Goal: Use online tool/utility: Utilize a website feature to perform a specific function

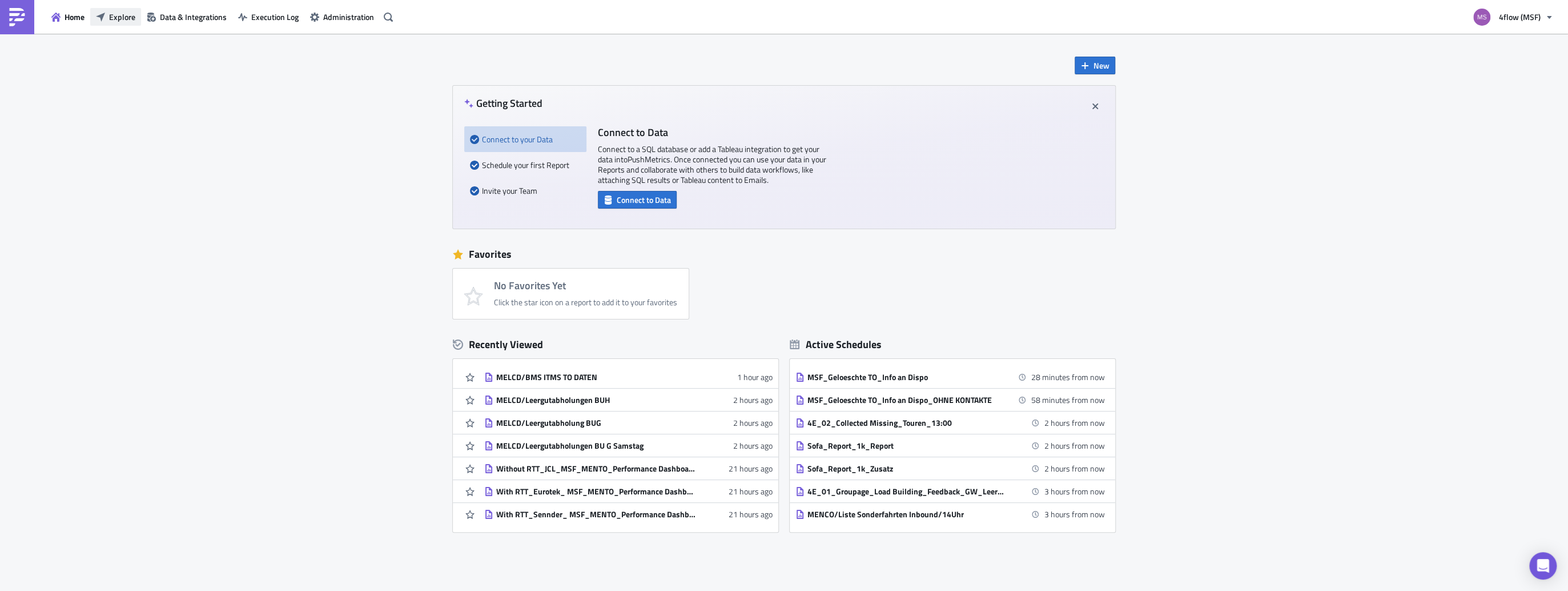
click at [103, 22] on button "Explore" at bounding box center [115, 17] width 51 height 18
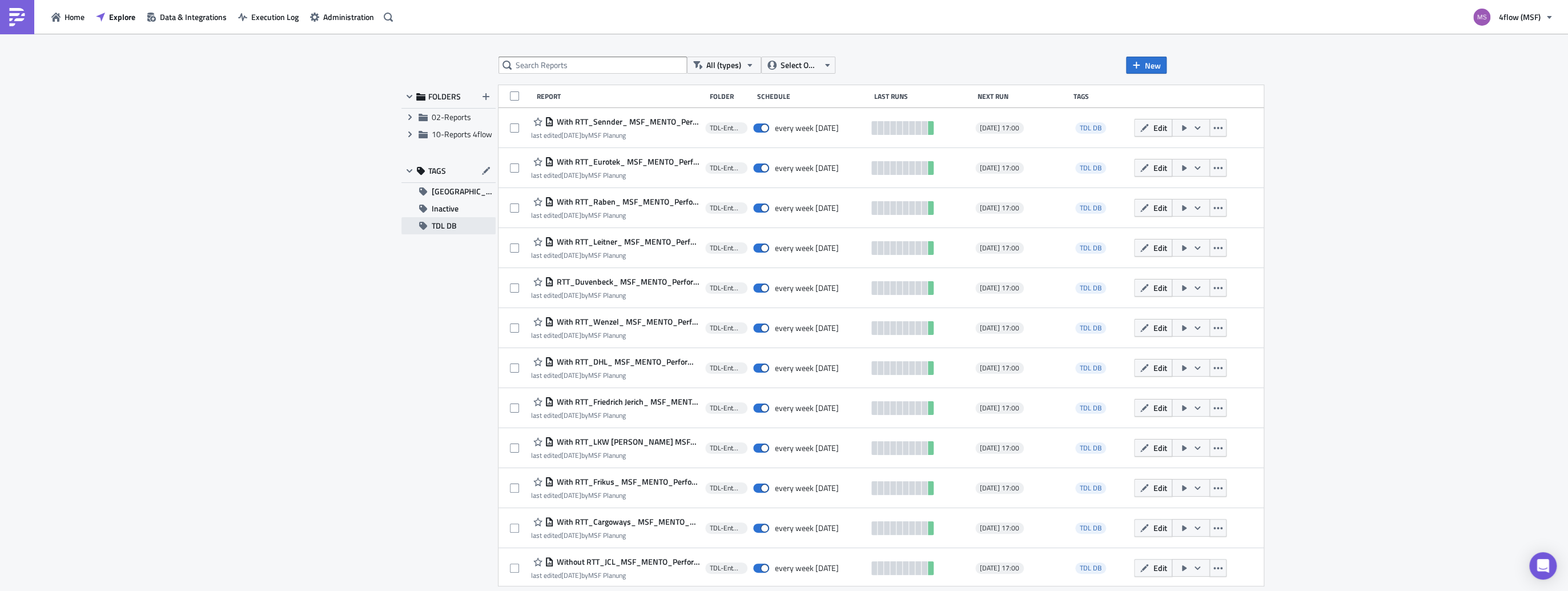
click at [438, 224] on span "TDL DB" at bounding box center [444, 226] width 25 height 17
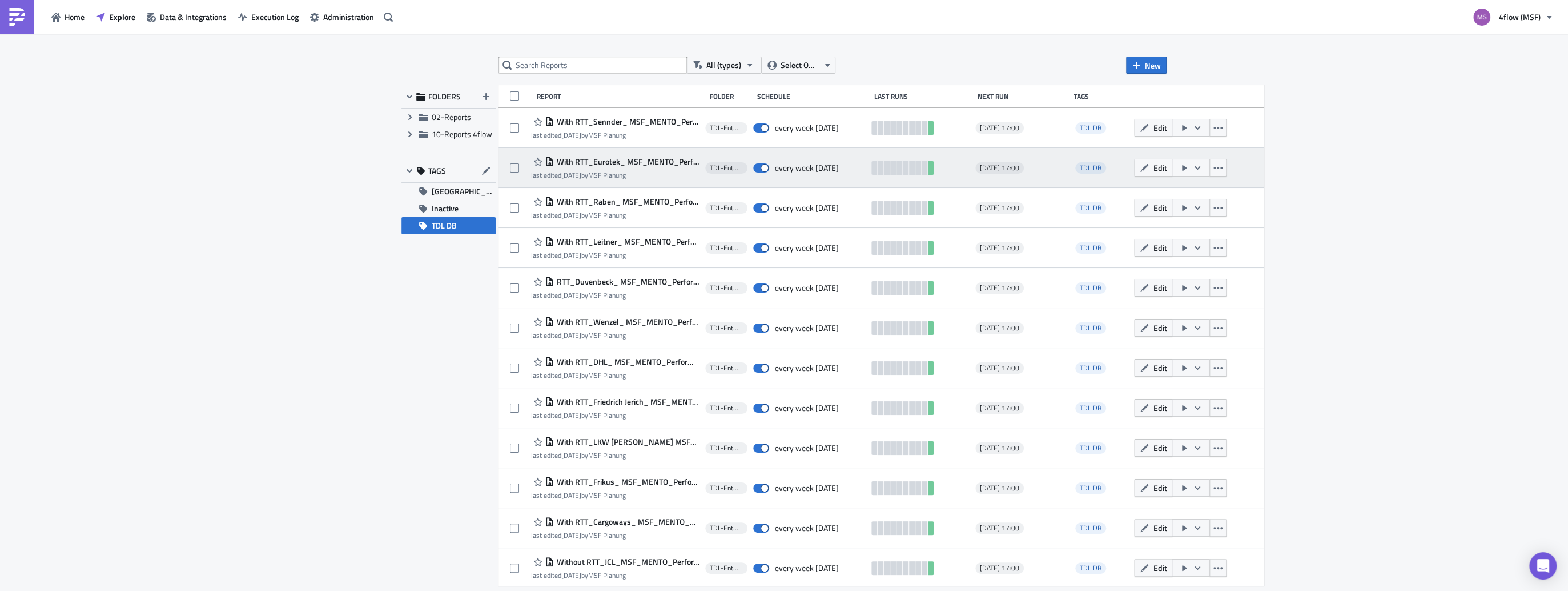
click at [603, 160] on span "With RTT_Eurotek_ MSF_MENTO_Performance Dashboard Carrier_1.1" at bounding box center [627, 161] width 145 height 10
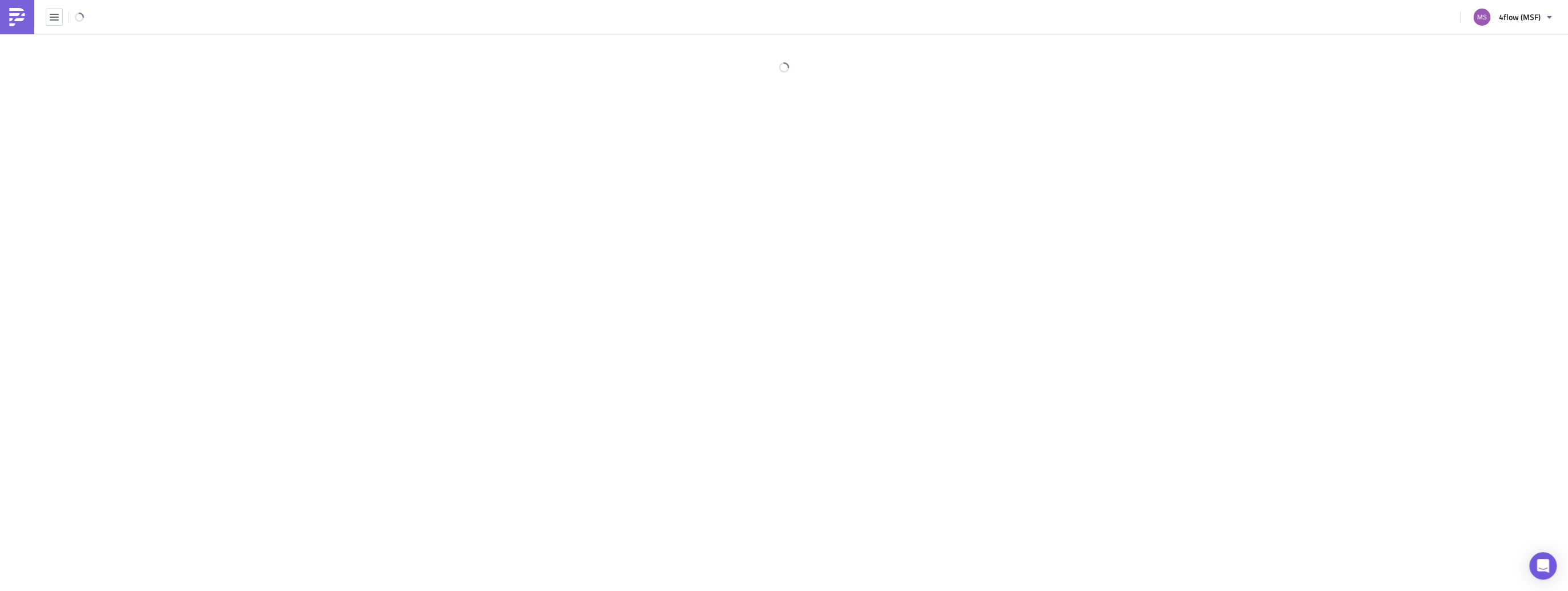
click at [603, 160] on div at bounding box center [784, 313] width 1568 height 559
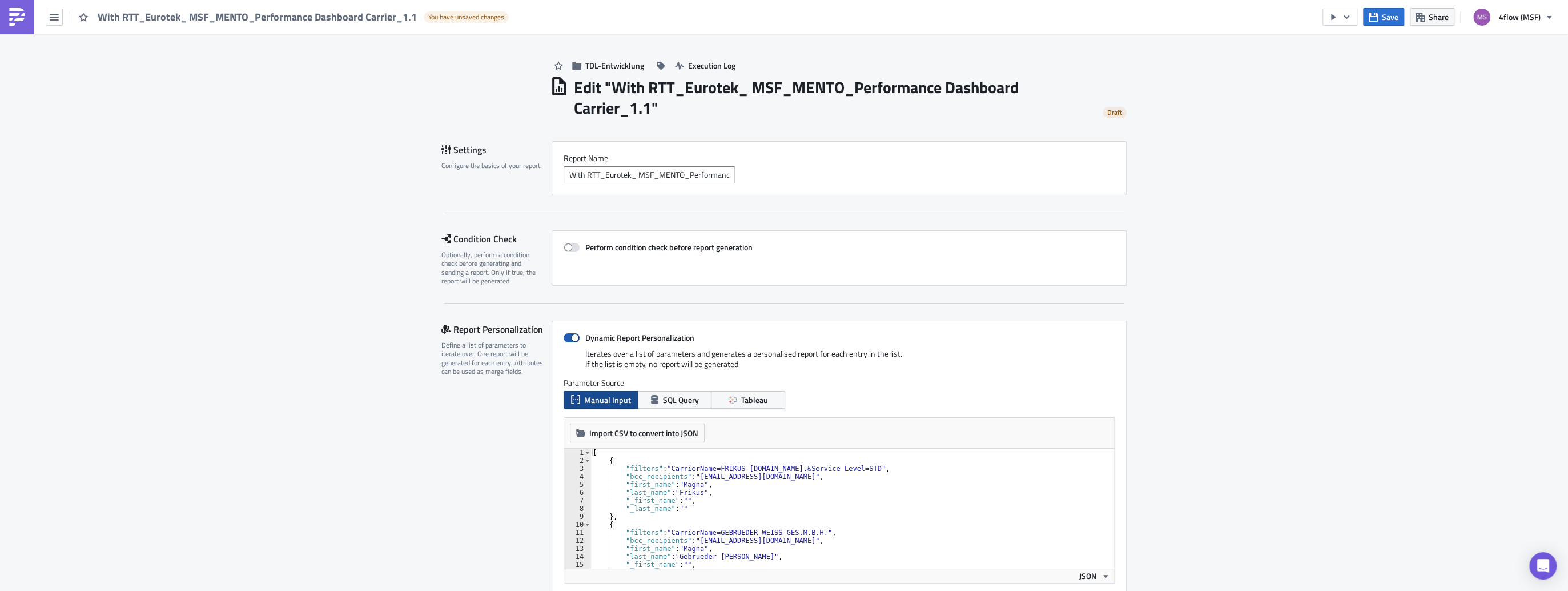
click at [564, 338] on span at bounding box center [572, 338] width 16 height 9
click at [566, 338] on input "Dynamic Report Personalization" at bounding box center [569, 338] width 7 height 7
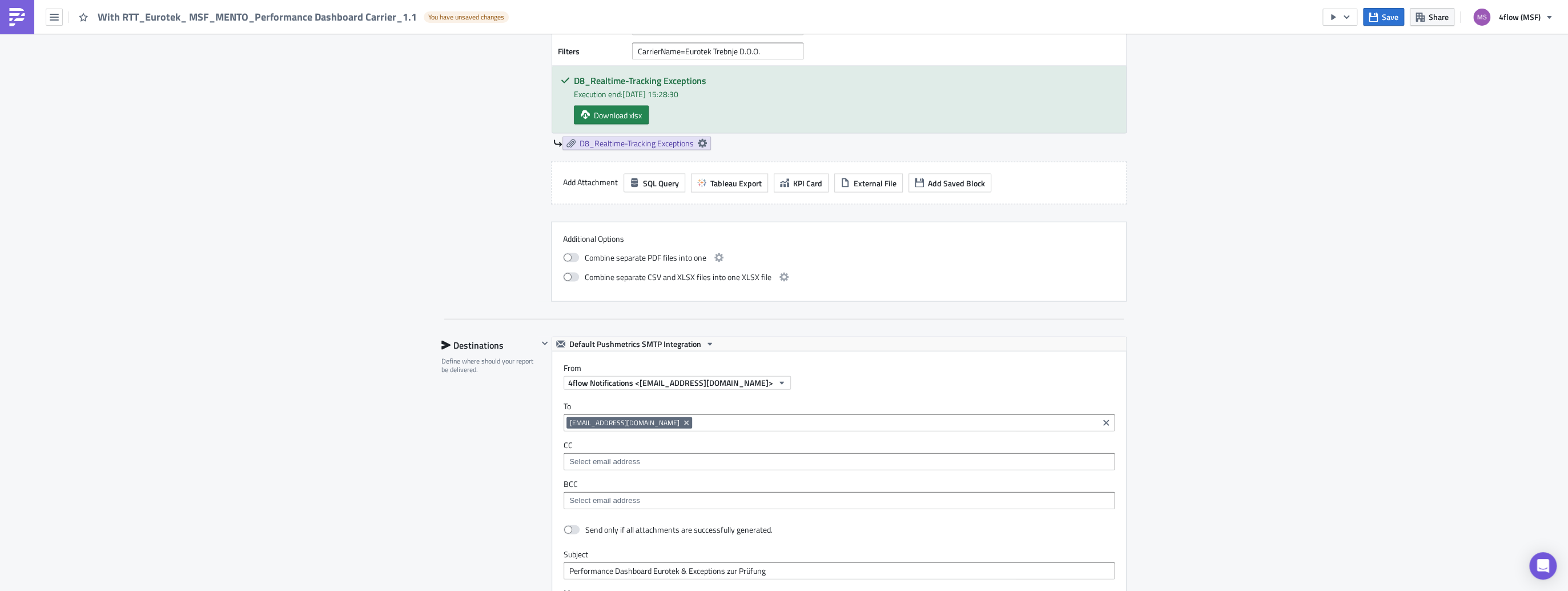
scroll to position [2240, 0]
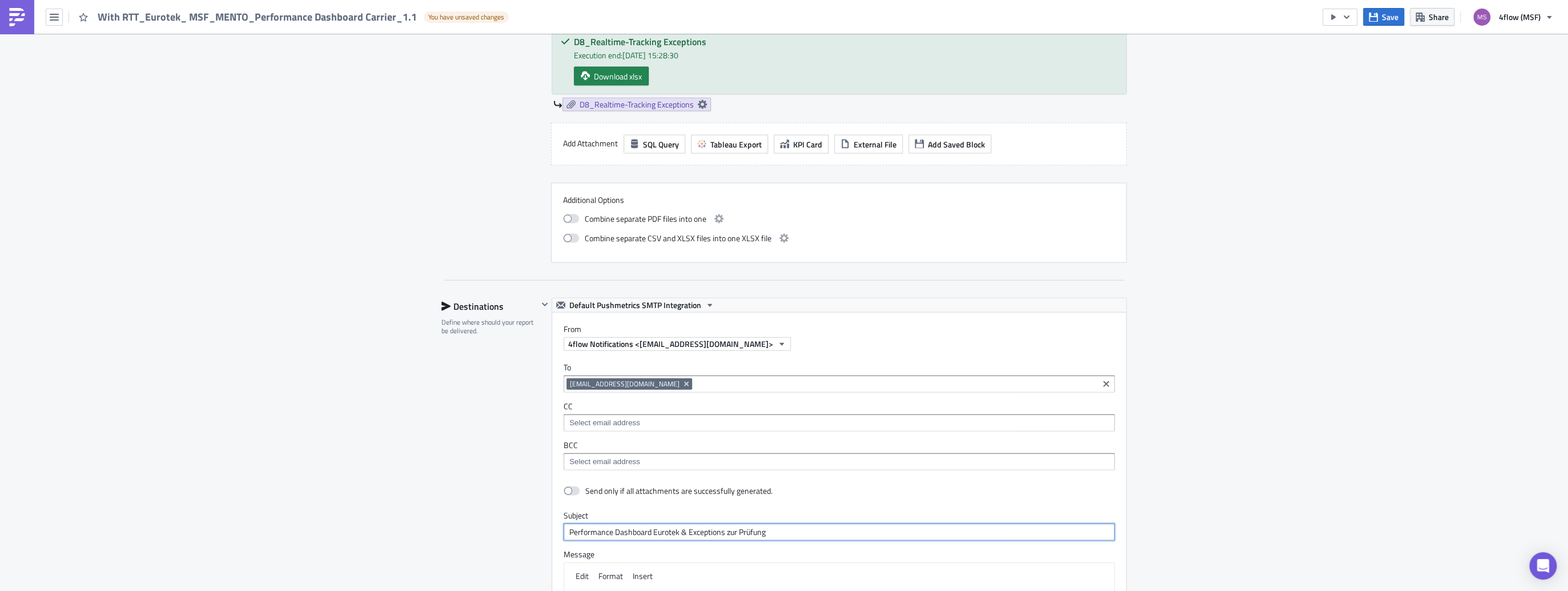
click at [647, 532] on input "Performance Dashboard Eurotek & Exceptions zur Prüfung" at bounding box center [839, 532] width 551 height 17
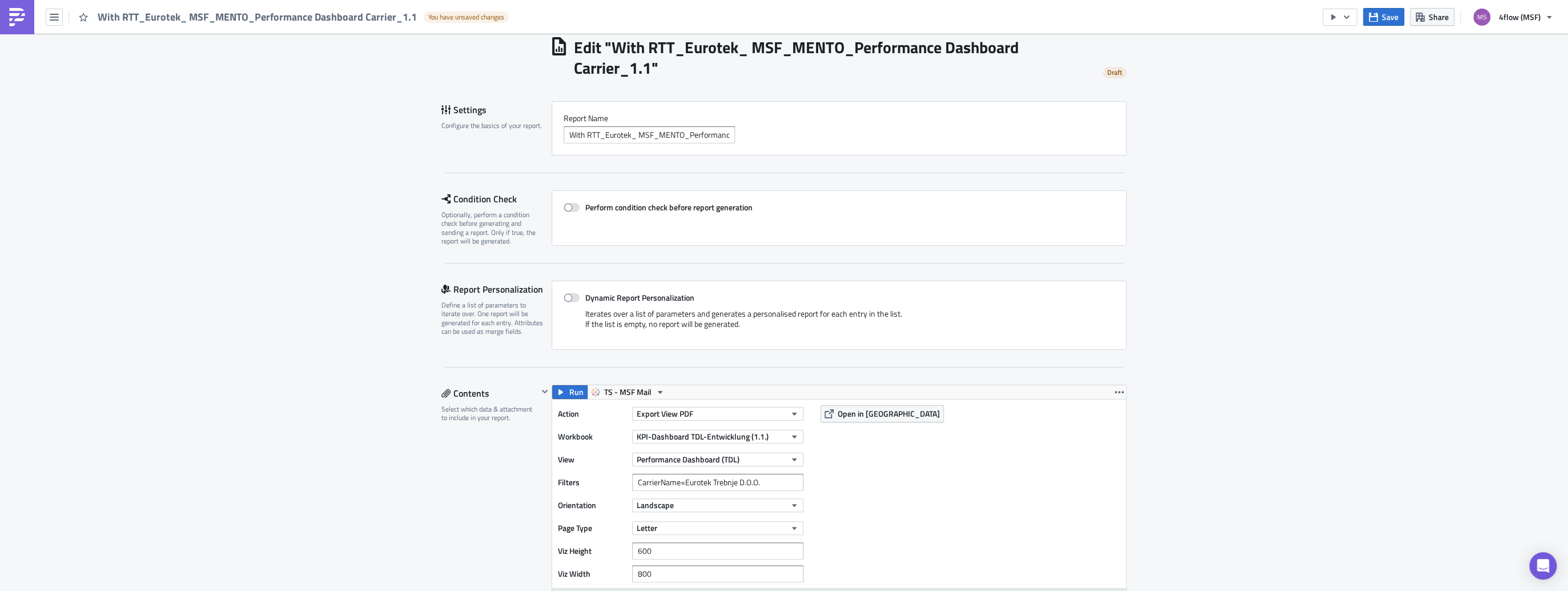
scroll to position [0, 0]
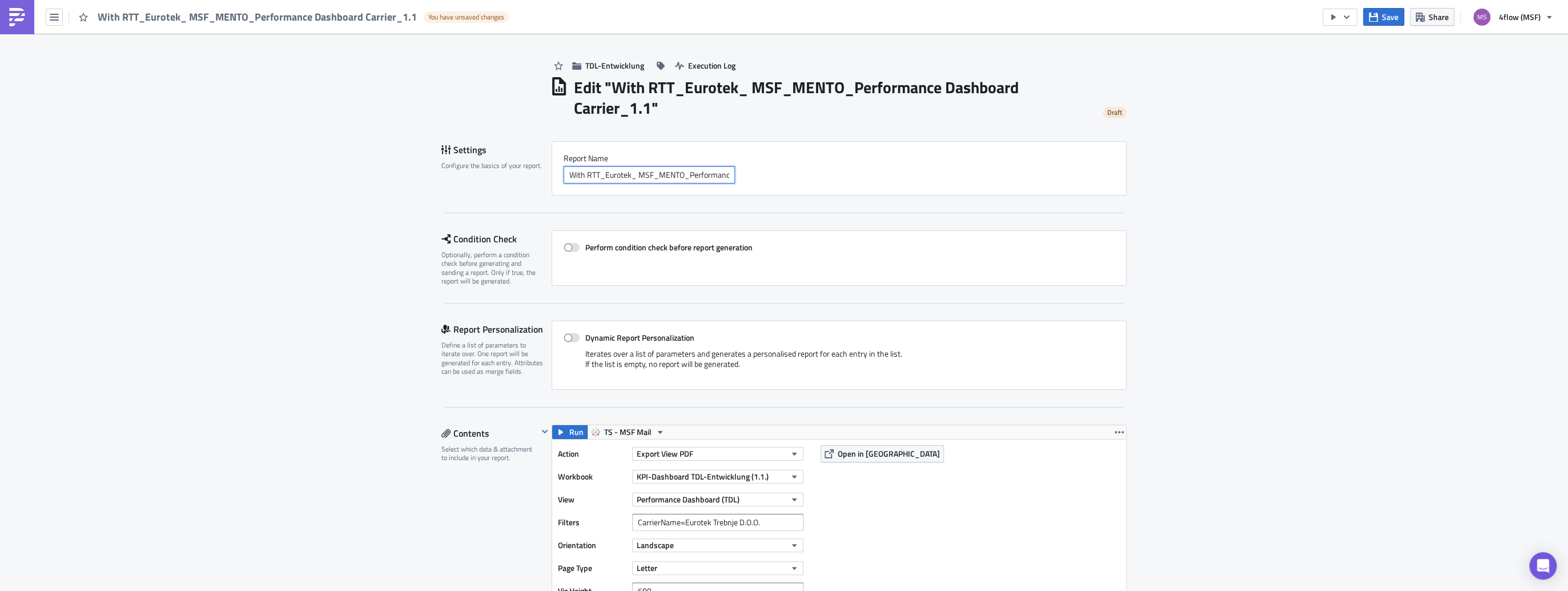
click at [612, 174] on input "With RTT_Eurotek_ MSF_MENTO_Performance Dashboard Carrier_1.1" at bounding box center [649, 175] width 171 height 17
click at [619, 178] on input "With RTT_Eurotek_ MSF_MENTO_Performance Dashboard Carrier_1.1" at bounding box center [649, 175] width 171 height 17
click at [568, 335] on span at bounding box center [572, 338] width 16 height 9
click at [568, 335] on input "Dynamic Report Personalization" at bounding box center [569, 338] width 7 height 7
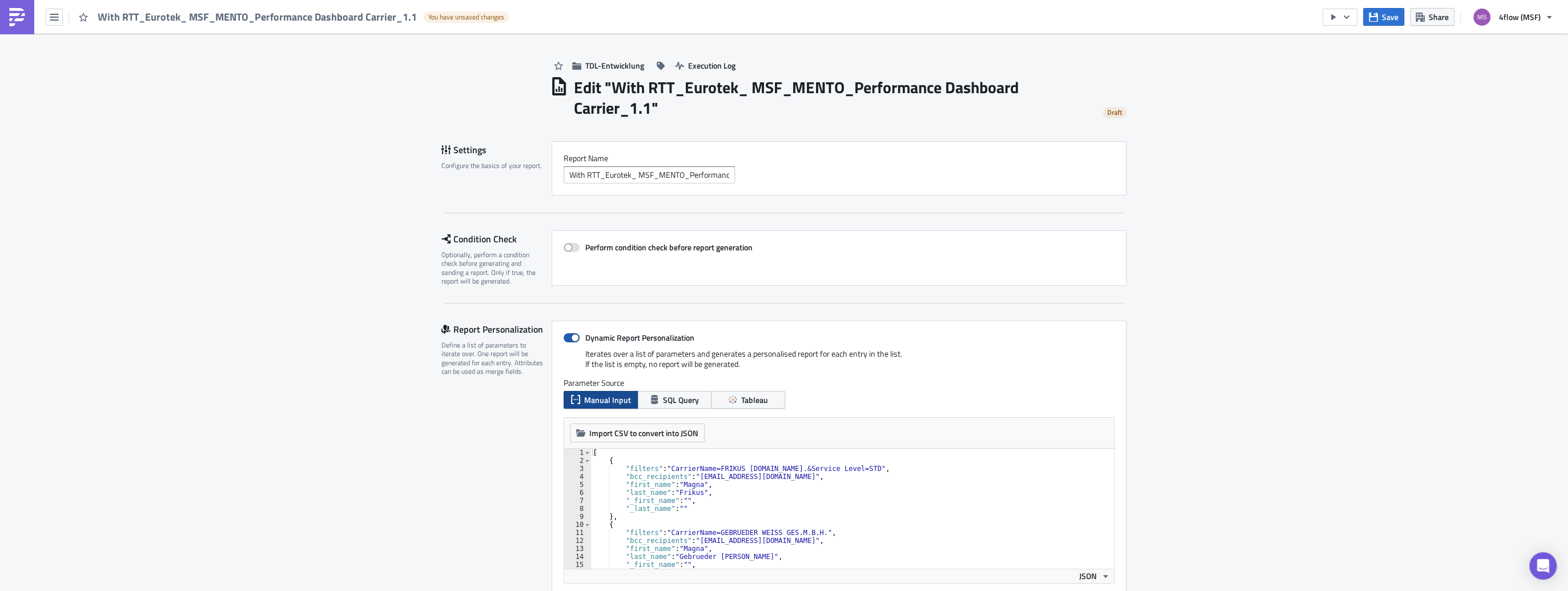
click at [565, 339] on span at bounding box center [572, 338] width 16 height 9
click at [566, 339] on input "Dynamic Report Personalization" at bounding box center [569, 338] width 7 height 7
checkbox input "false"
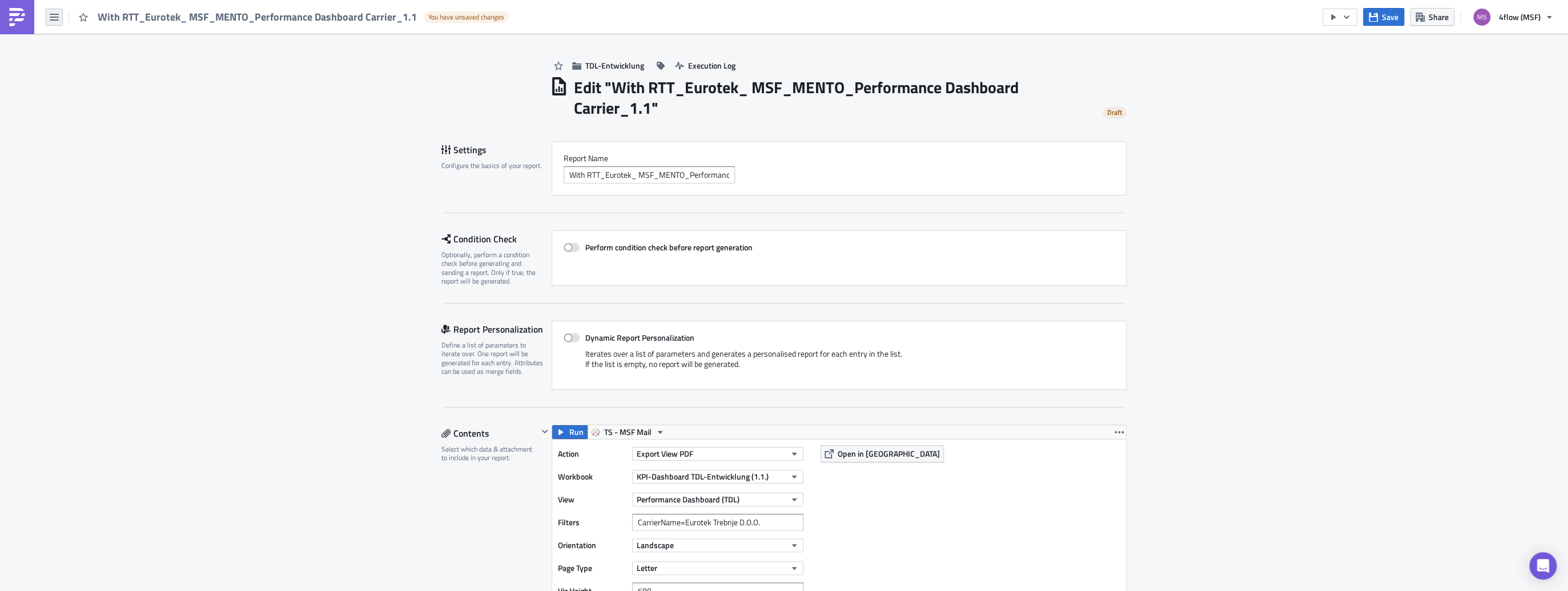
click at [55, 18] on icon "button" at bounding box center [54, 17] width 9 height 9
click at [92, 85] on div "Explore" at bounding box center [103, 79] width 76 height 11
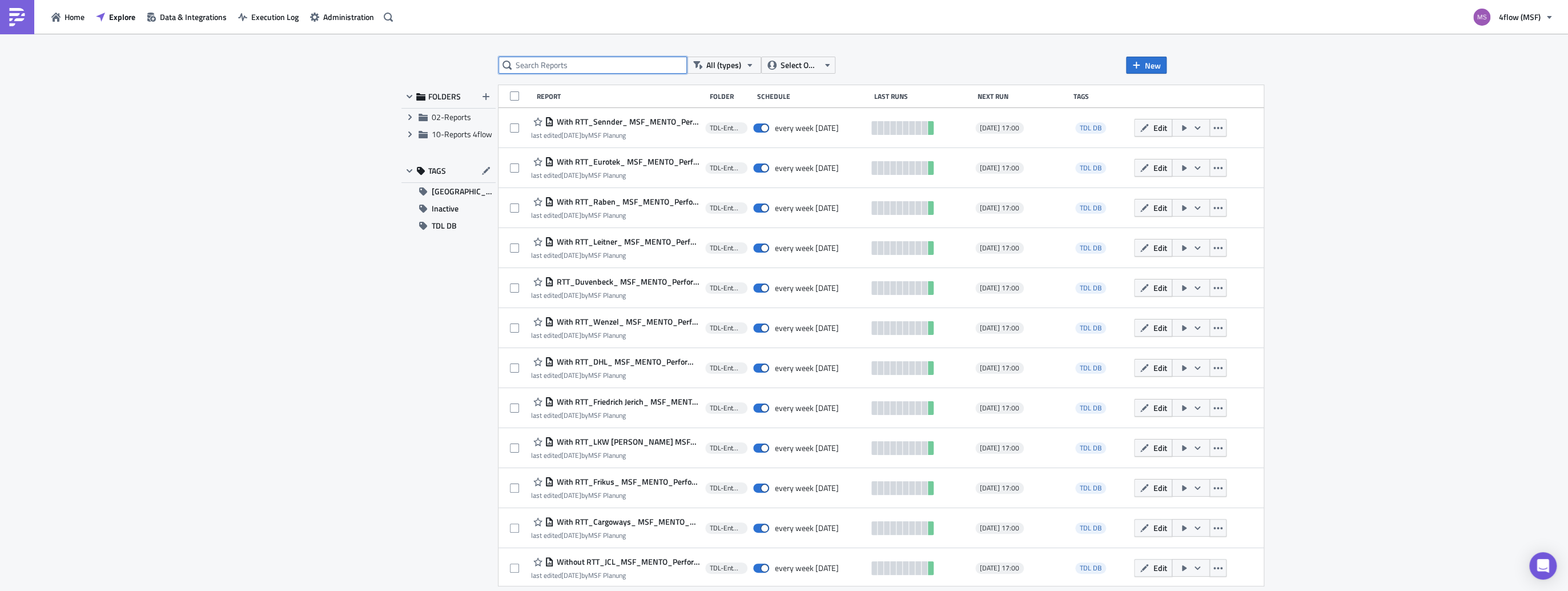
click at [610, 66] on input "text" at bounding box center [593, 65] width 188 height 17
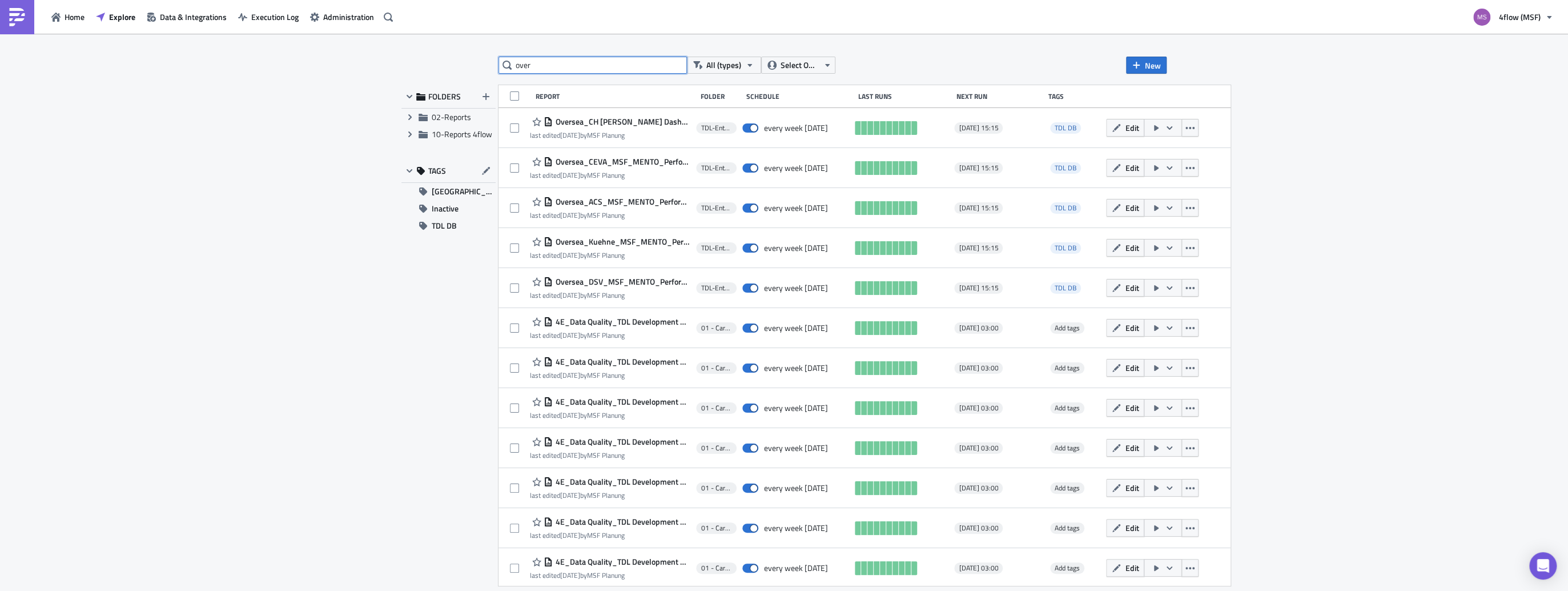
type input "over"
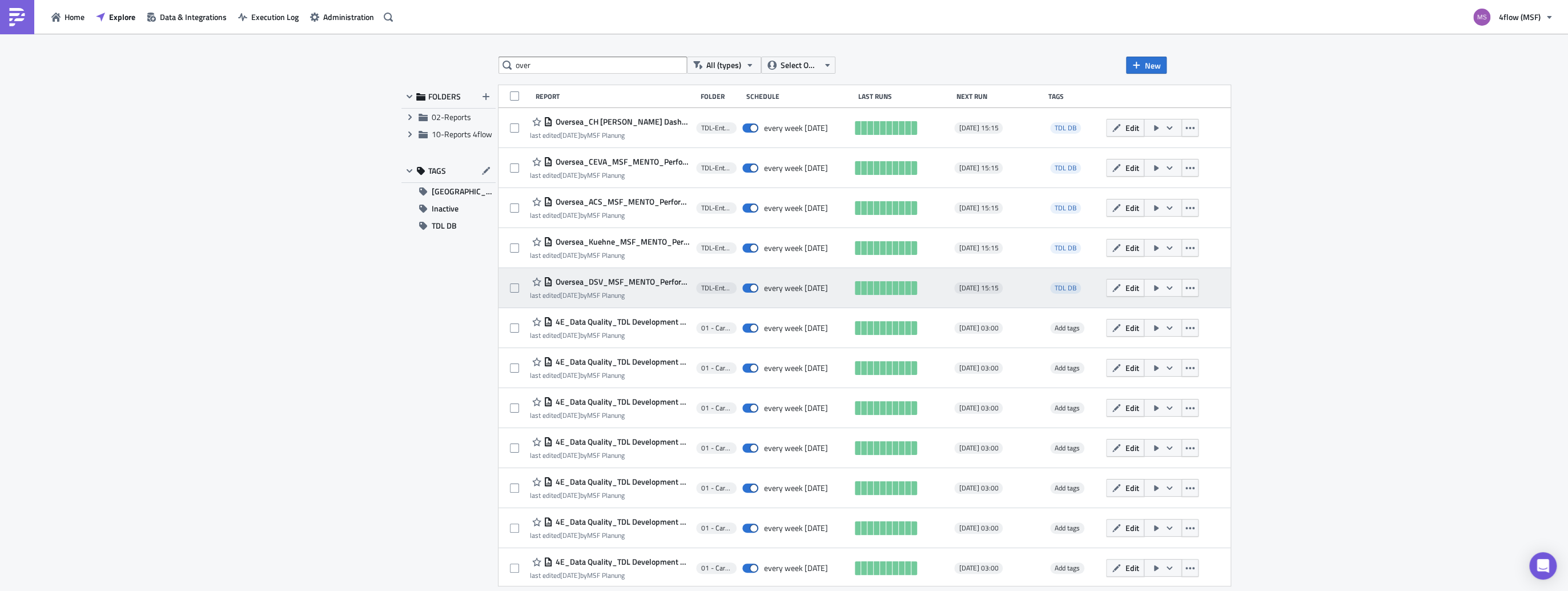
click at [1172, 288] on icon "button" at bounding box center [1169, 287] width 6 height 3
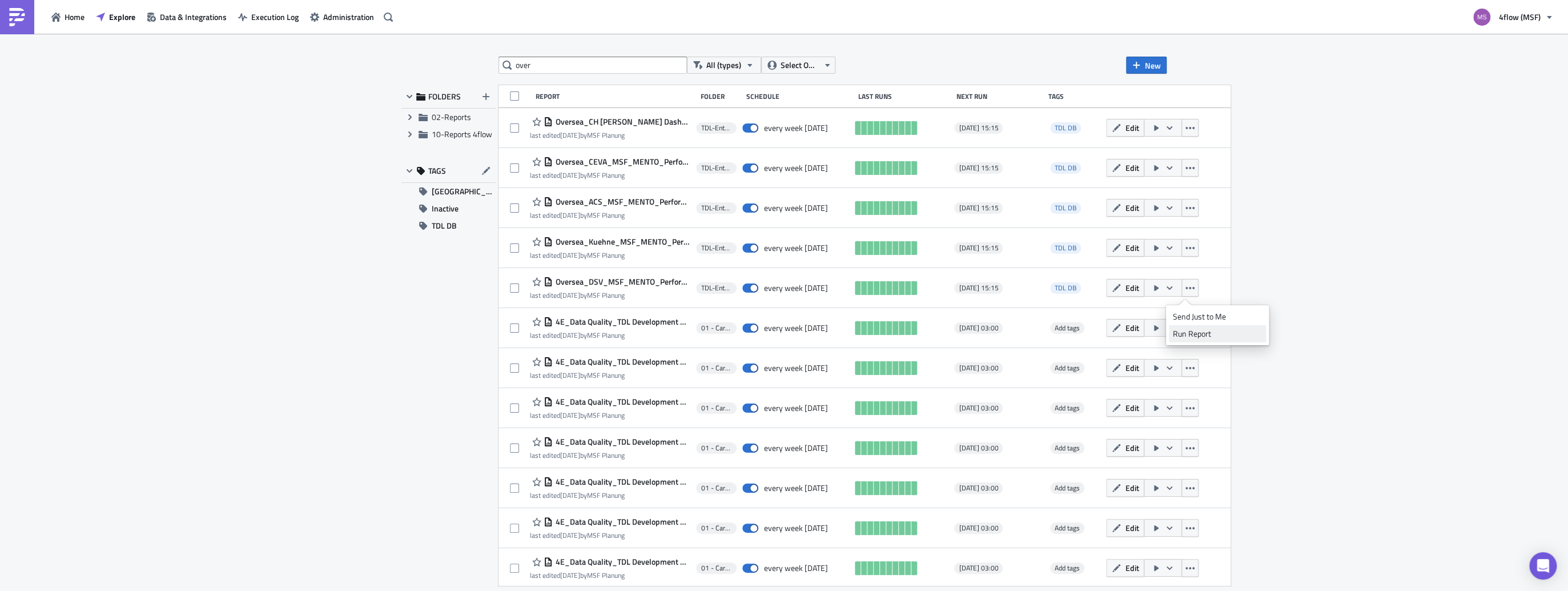
click at [1202, 337] on div "Run Report" at bounding box center [1217, 333] width 89 height 11
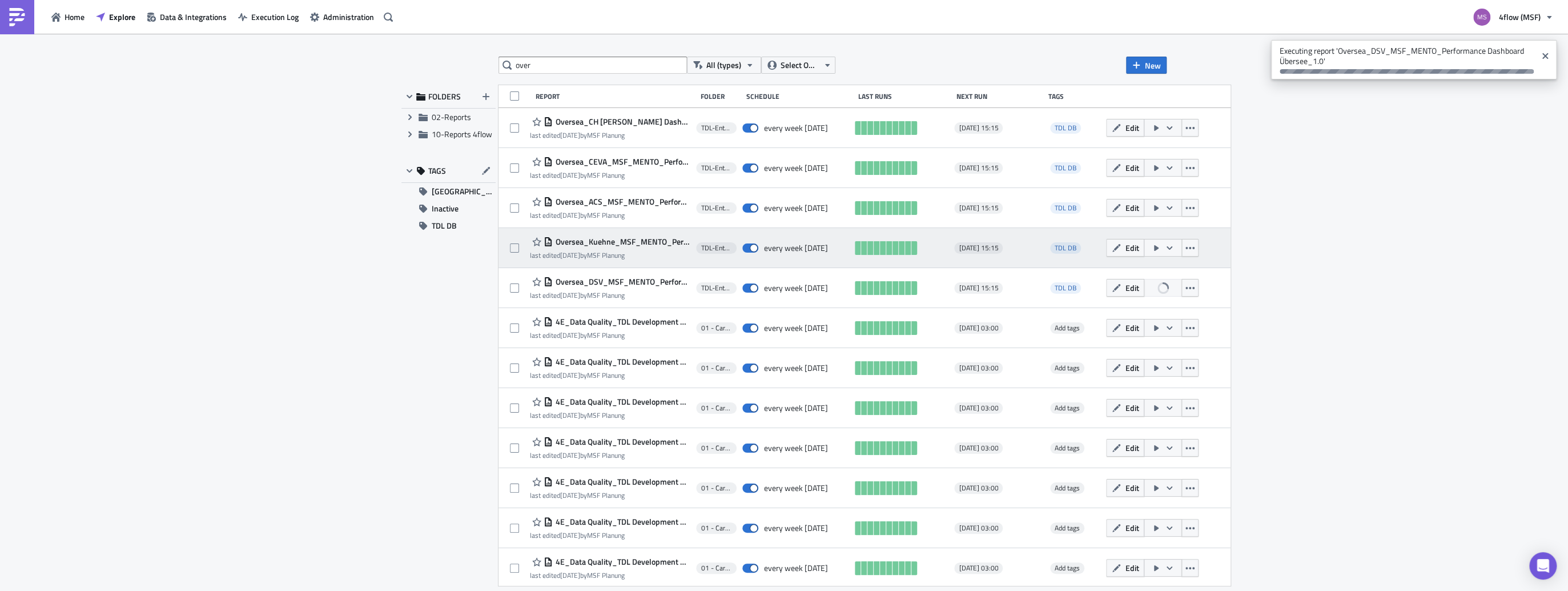
click at [1174, 250] on icon "button" at bounding box center [1170, 248] width 9 height 9
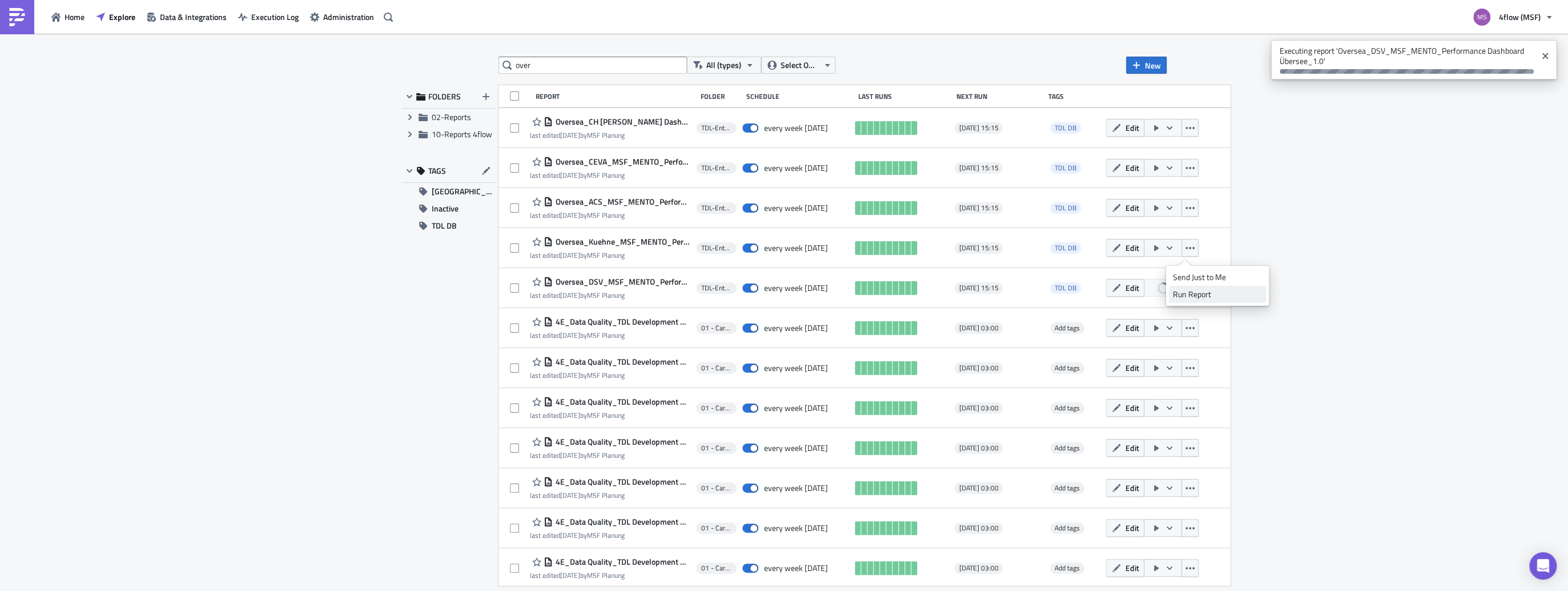
click at [1197, 297] on div "Run Report" at bounding box center [1217, 294] width 89 height 11
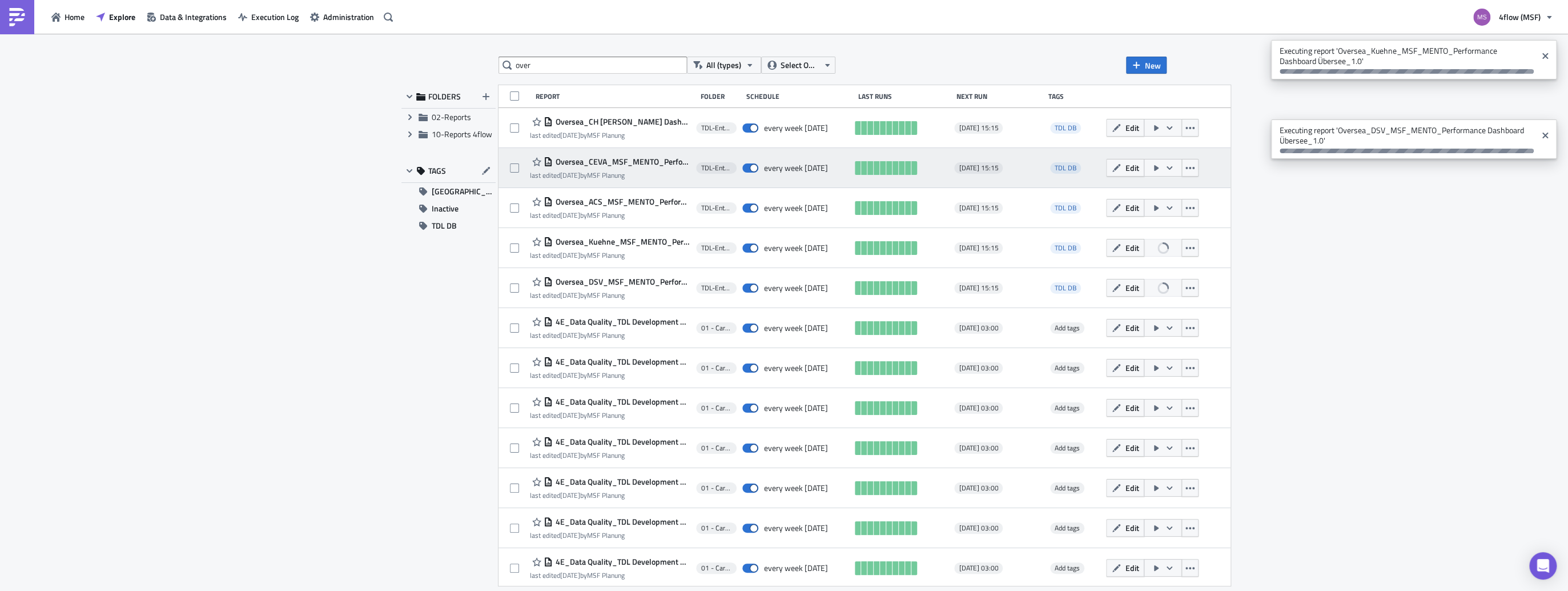
click at [1172, 166] on icon "button" at bounding box center [1169, 167] width 6 height 3
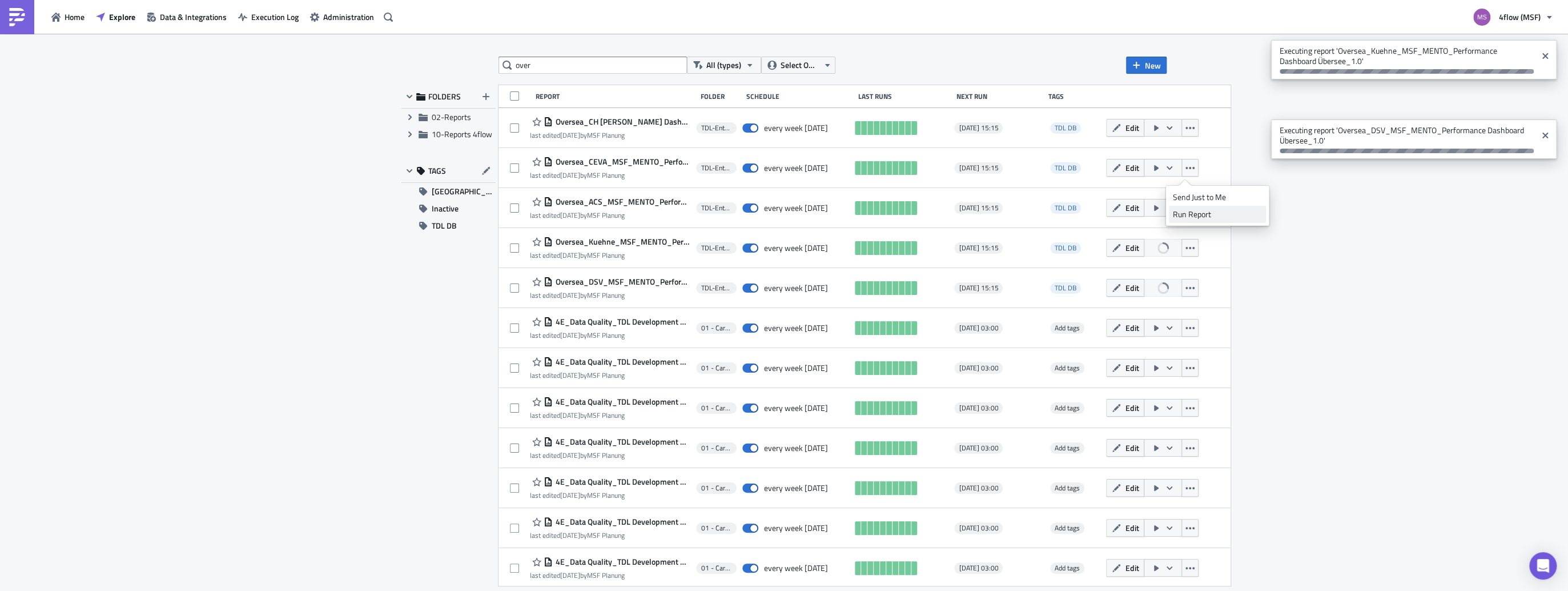
click at [1193, 215] on div "Run Report" at bounding box center [1217, 214] width 89 height 11
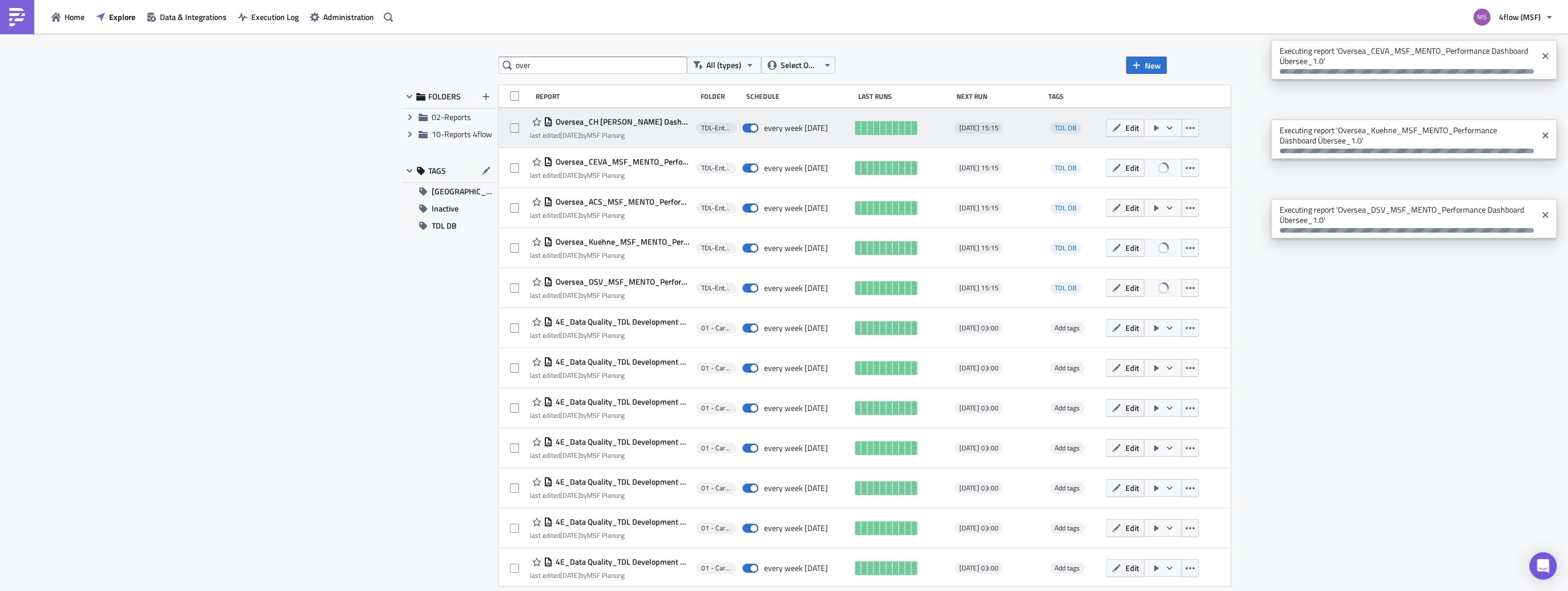
click at [1174, 130] on icon "button" at bounding box center [1170, 128] width 9 height 9
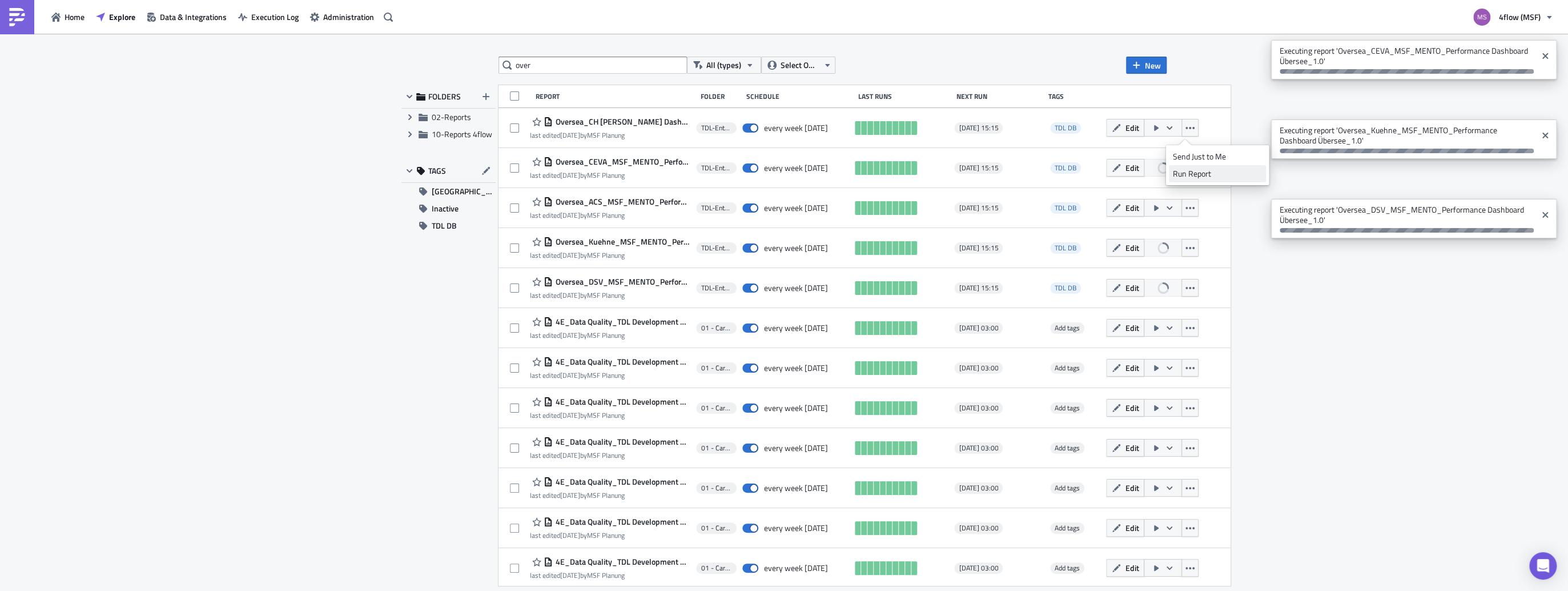
click at [1188, 174] on div "Run Report" at bounding box center [1217, 174] width 89 height 11
